Goal: Task Accomplishment & Management: Use online tool/utility

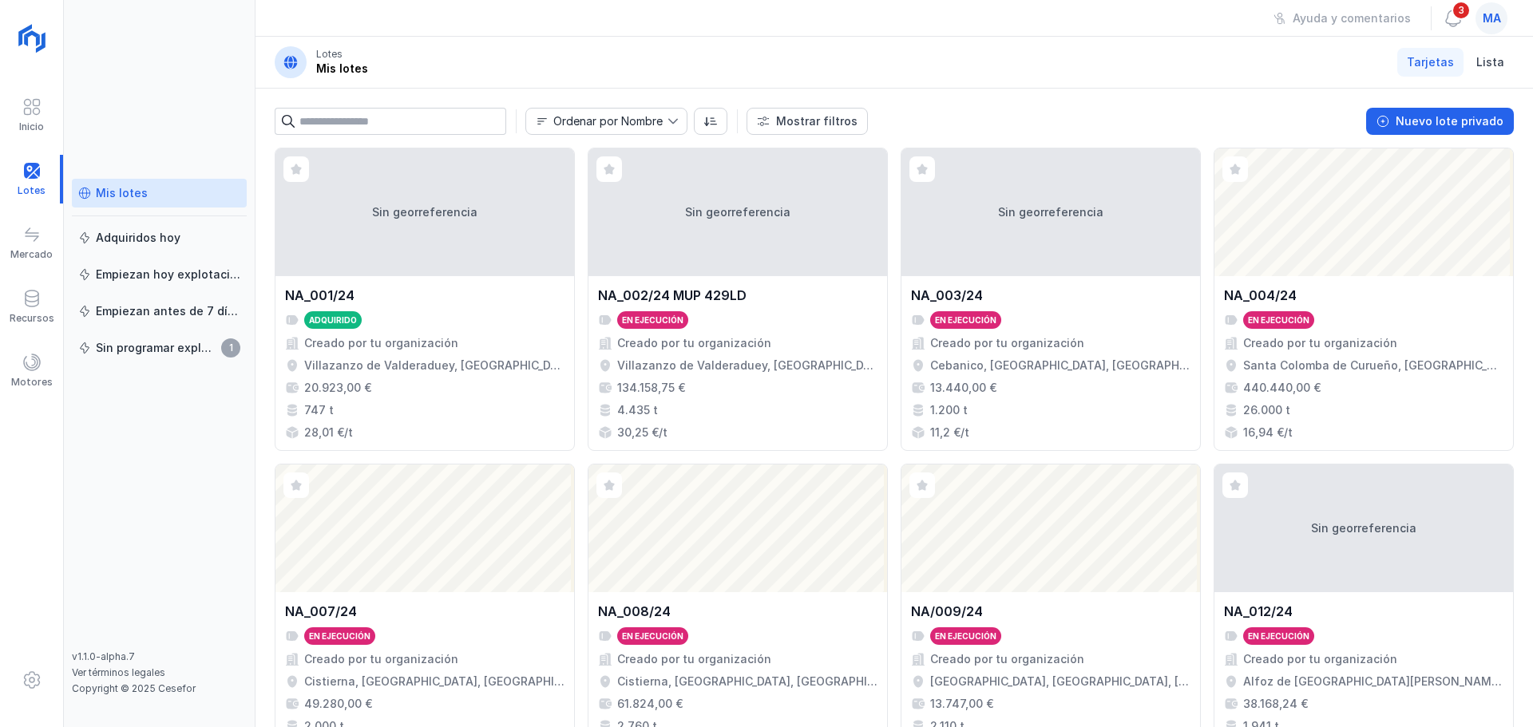
click at [129, 385] on div "Mis lotes Adquiridos [DATE] Empiezan [DATE] explotación Empiezan antes de 7 día…" at bounding box center [159, 415] width 175 height 472
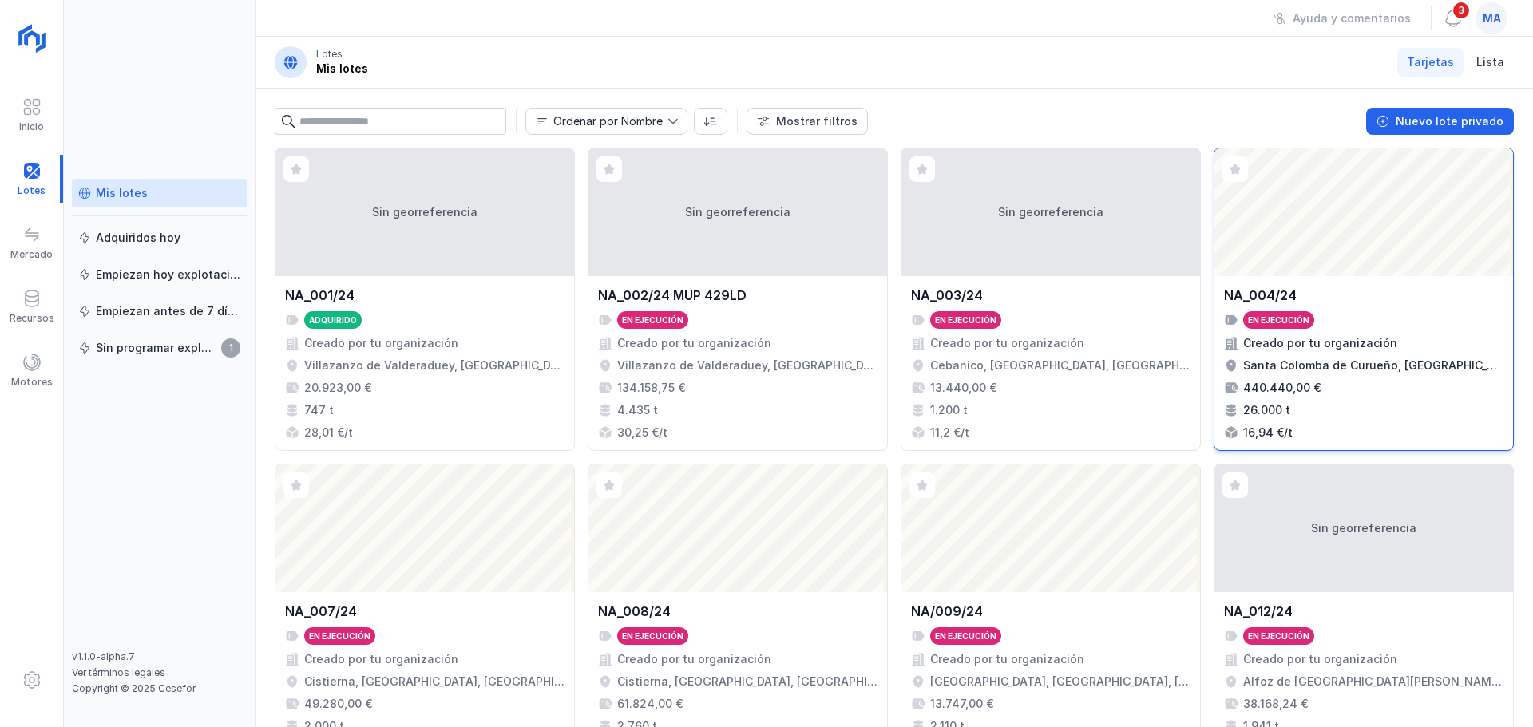
click at [1395, 311] on div "NA_004/24 En ejecución Creado por tu organización Santa Colomba de Curueño, [GE…" at bounding box center [1363, 363] width 279 height 155
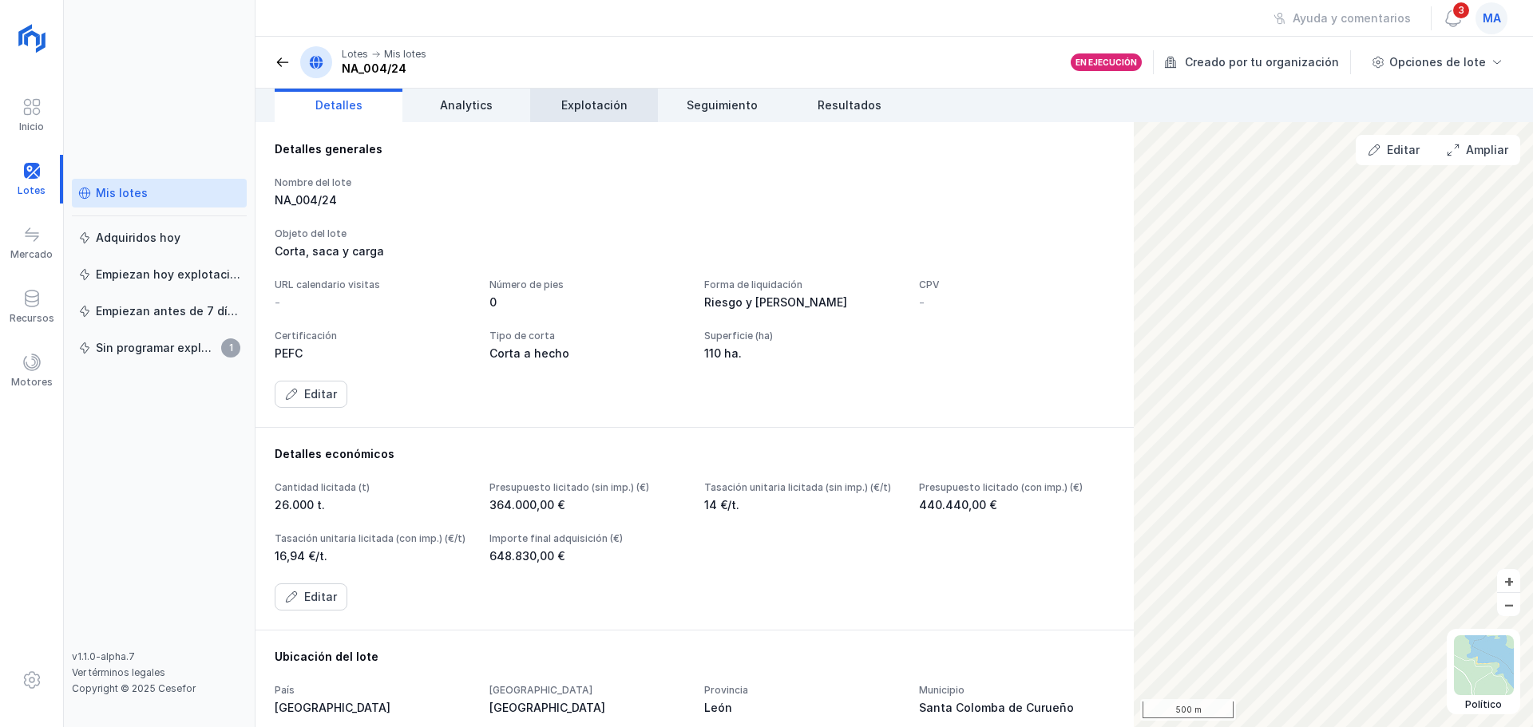
click at [607, 90] on link "Explotación" at bounding box center [594, 106] width 128 height 34
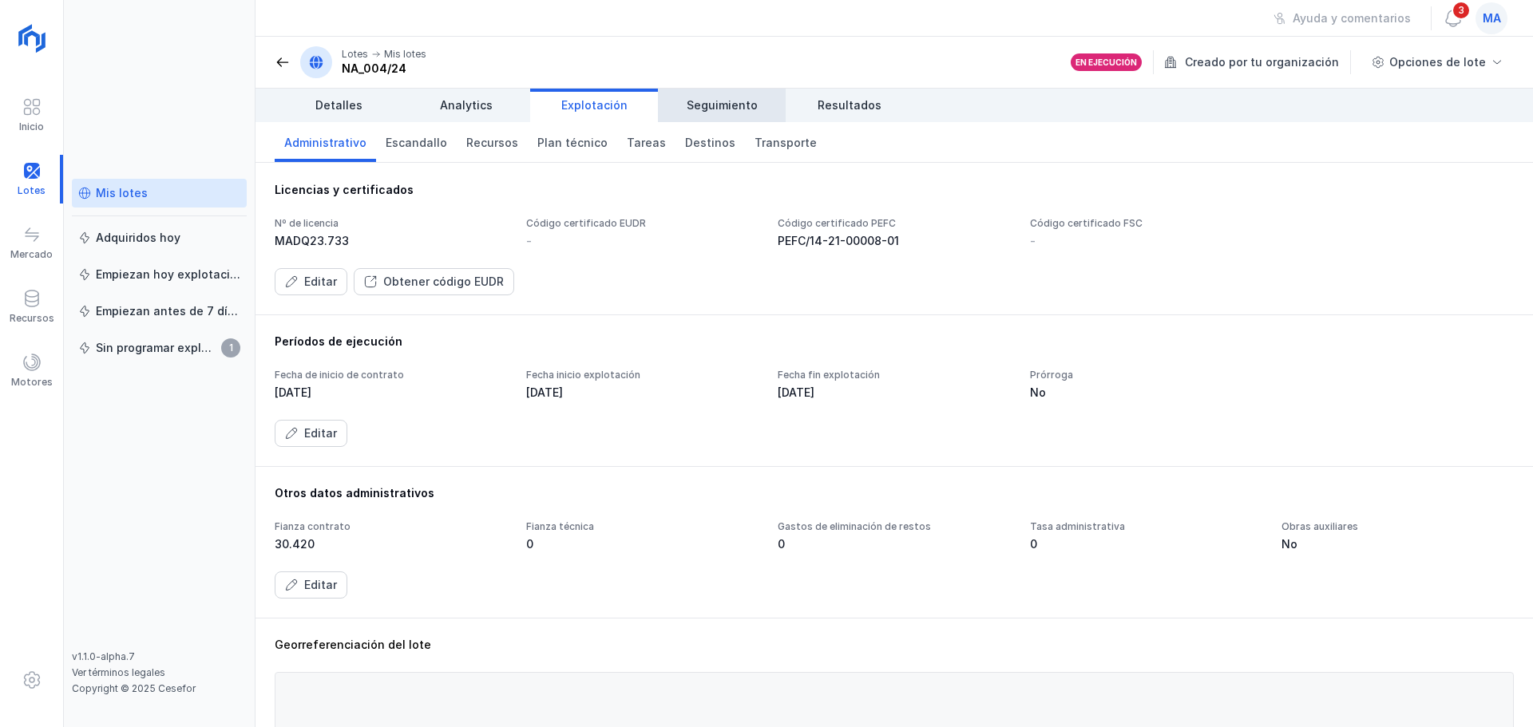
click at [702, 105] on span "Seguimiento" at bounding box center [721, 105] width 71 height 16
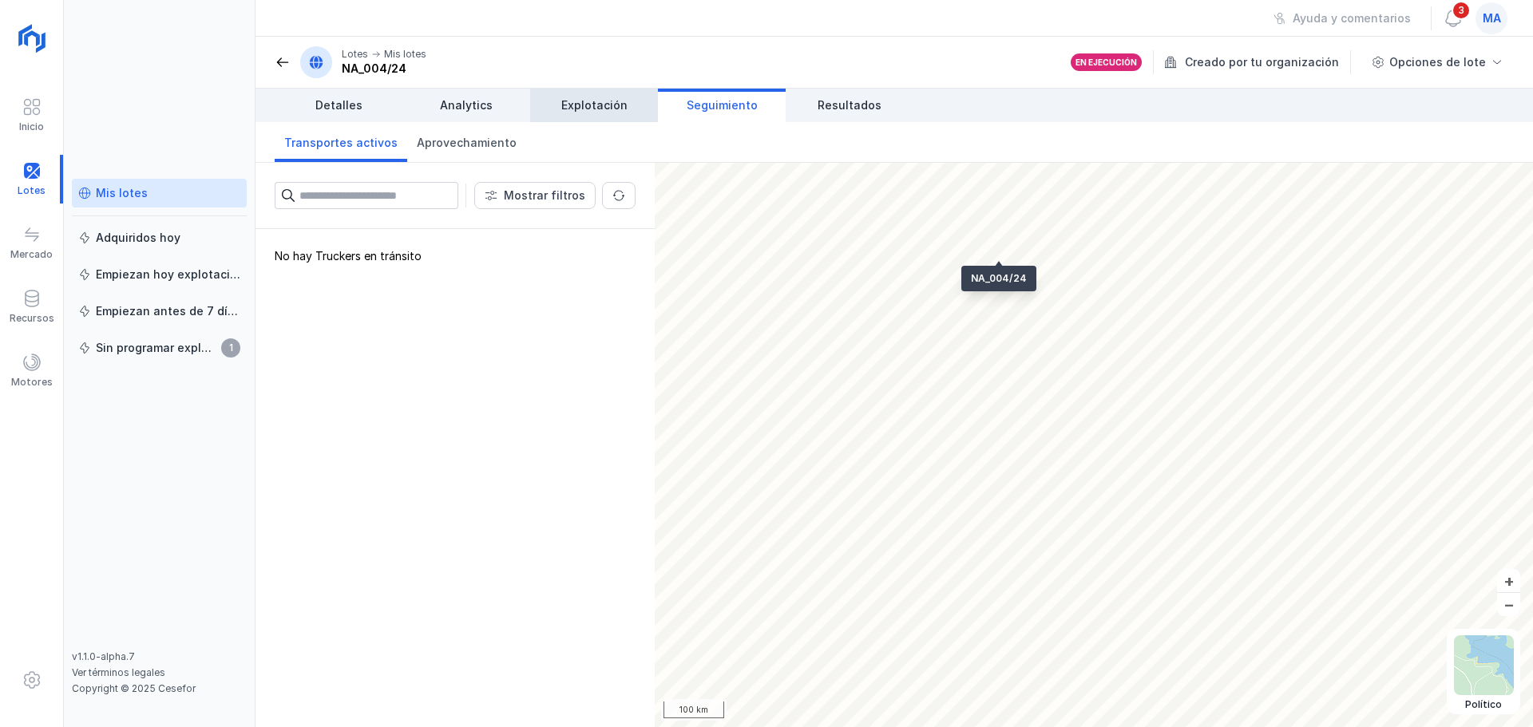
click at [615, 106] on span "Explotación" at bounding box center [594, 105] width 66 height 16
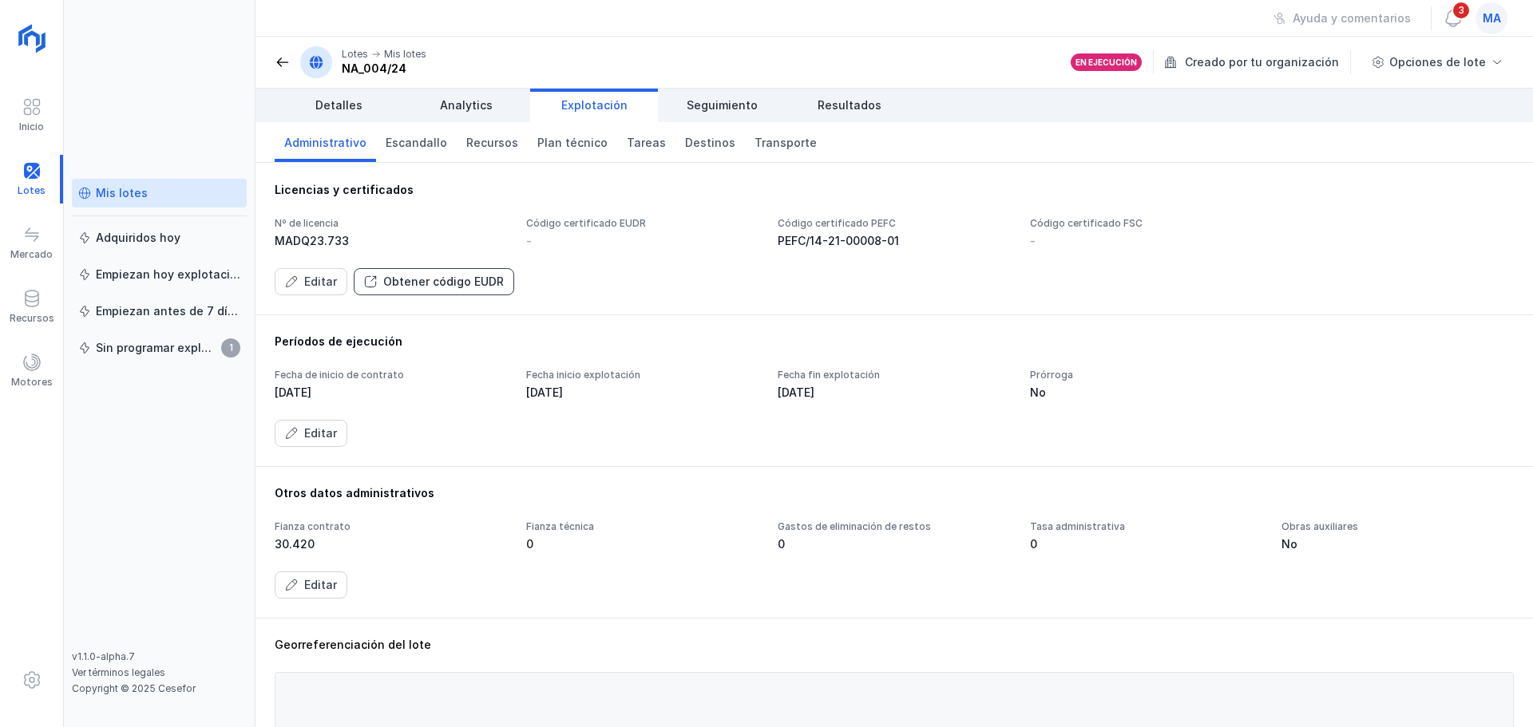
click at [403, 290] on button "Obtener código EUDR" at bounding box center [434, 281] width 160 height 27
click at [461, 285] on div "Obtener código EUDR" at bounding box center [443, 282] width 121 height 16
click at [1405, 60] on div "Opciones de lote" at bounding box center [1437, 62] width 97 height 16
click at [486, 283] on div "Obtener código EUDR" at bounding box center [443, 282] width 121 height 16
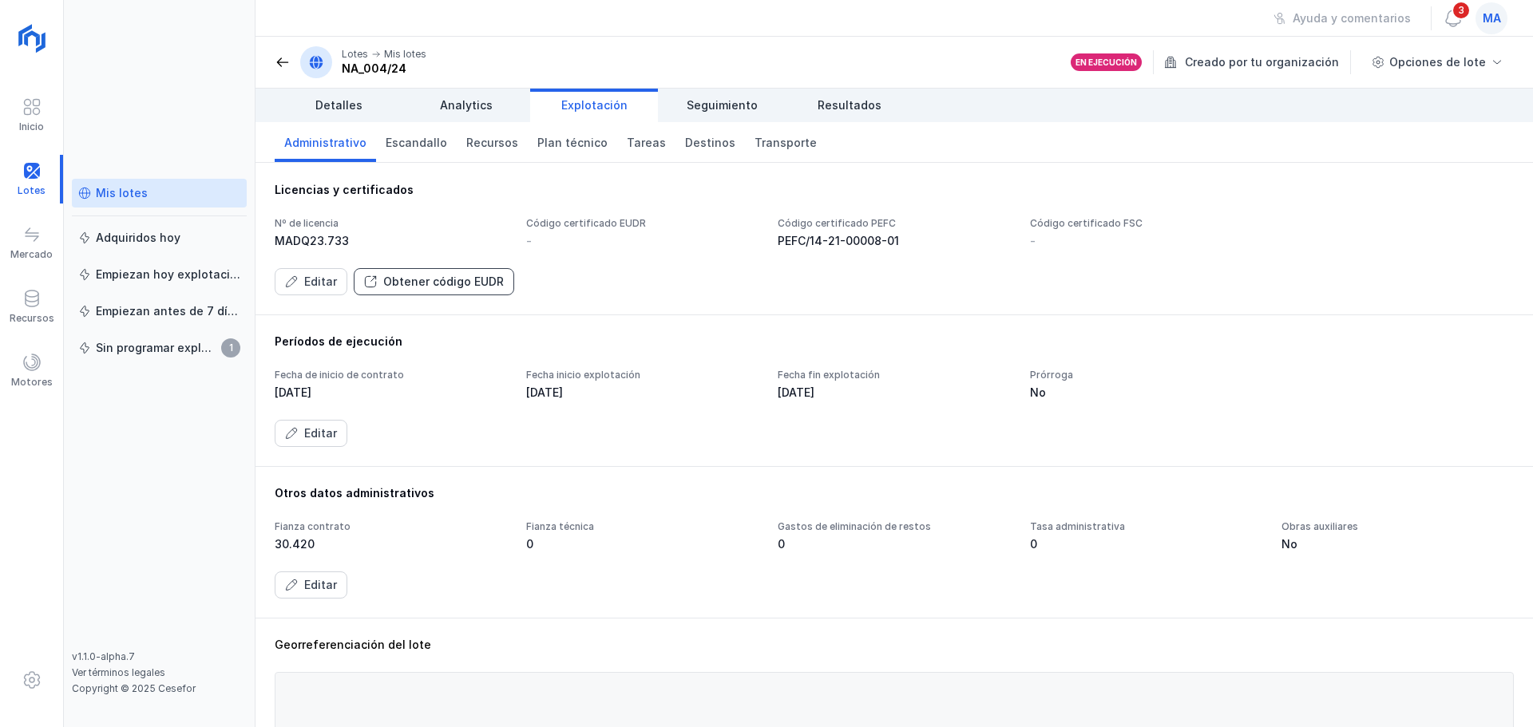
click at [408, 291] on button "Obtener código EUDR" at bounding box center [434, 281] width 160 height 27
click at [378, 281] on button "Obtener código EUDR" at bounding box center [434, 281] width 160 height 27
click at [101, 188] on div "Mis lotes" at bounding box center [122, 193] width 52 height 16
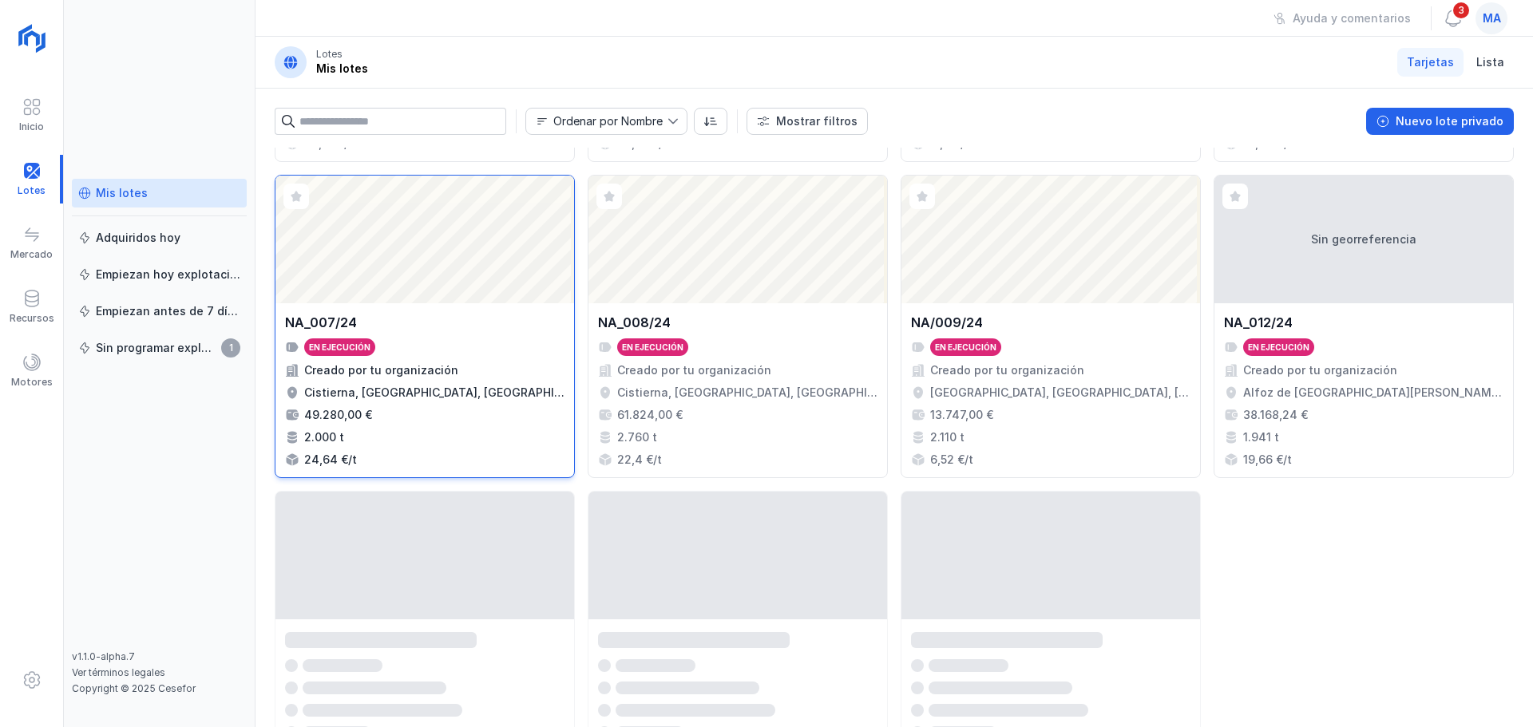
scroll to position [319, 0]
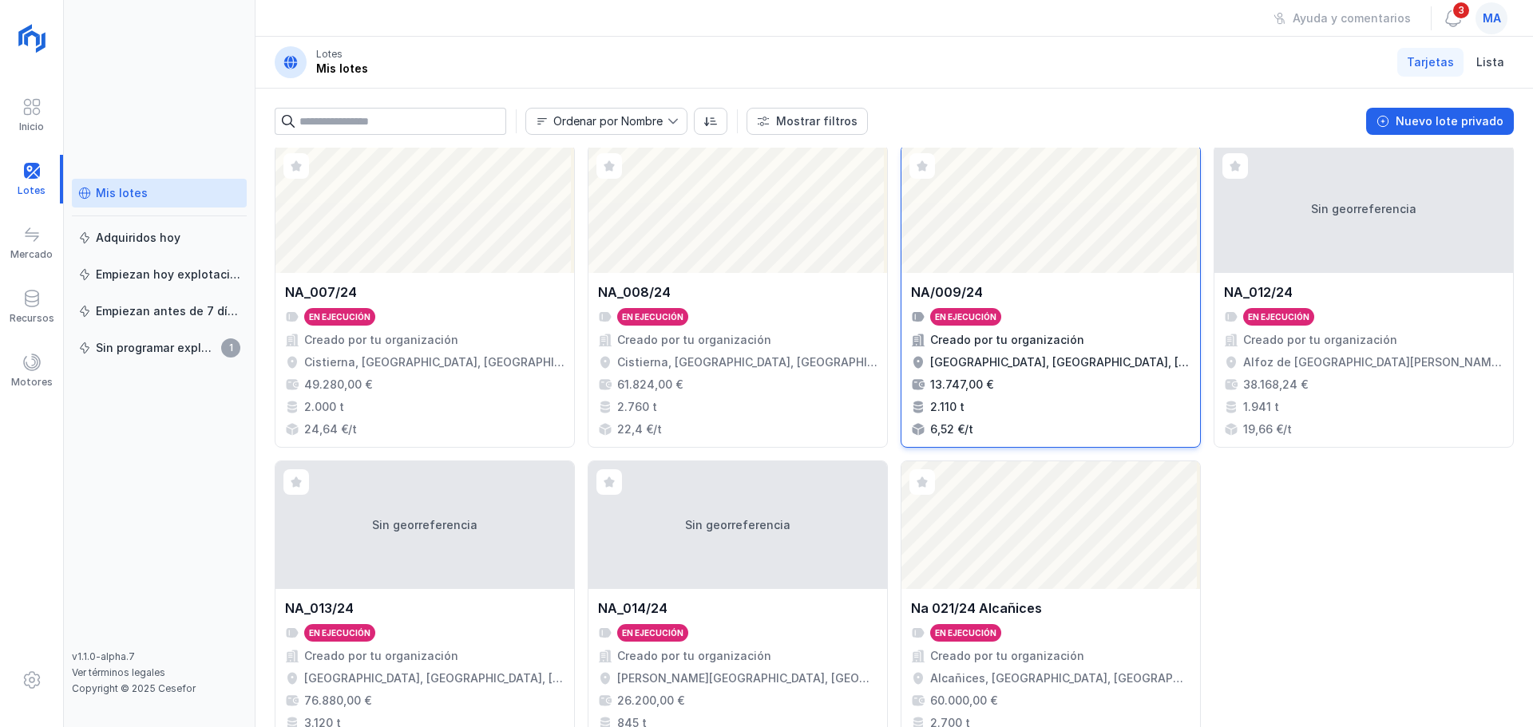
click at [1005, 425] on div "6,52 €/t" at bounding box center [1050, 429] width 279 height 16
